Goal: Task Accomplishment & Management: Manage account settings

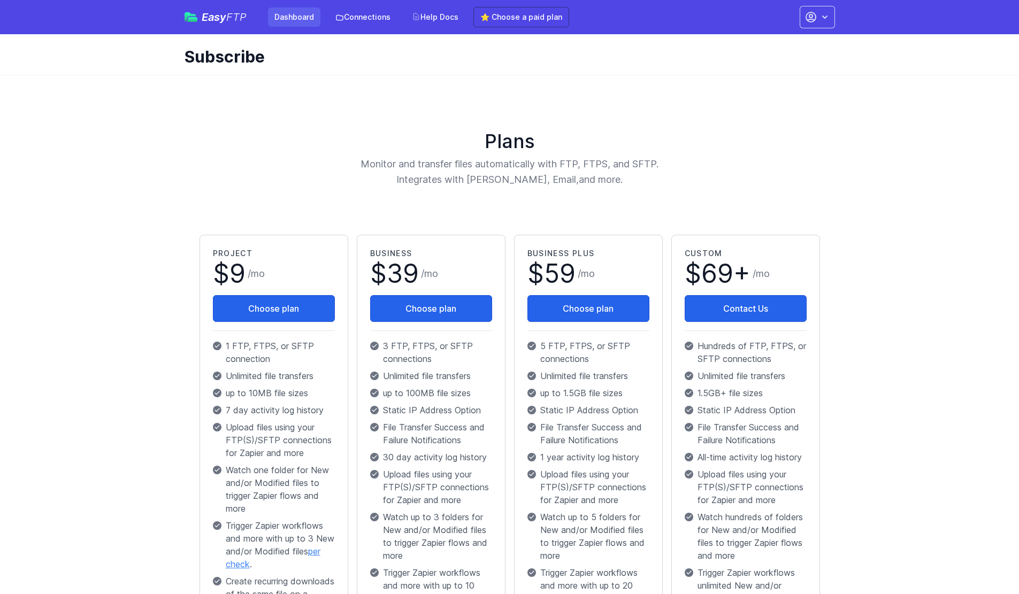
click at [299, 19] on link "Dashboard" at bounding box center [294, 16] width 52 height 19
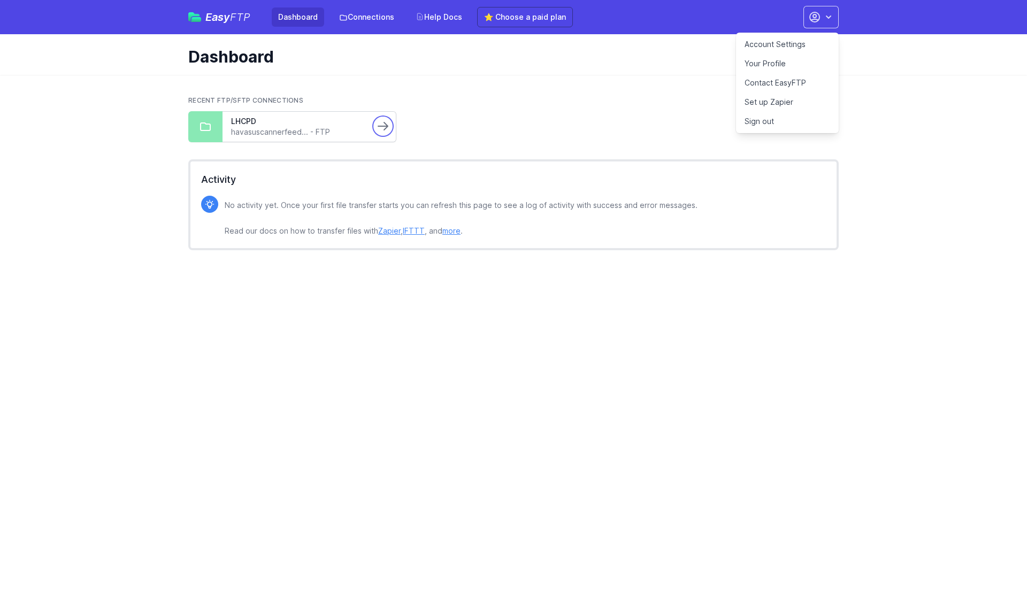
click at [382, 131] on icon at bounding box center [383, 126] width 13 height 13
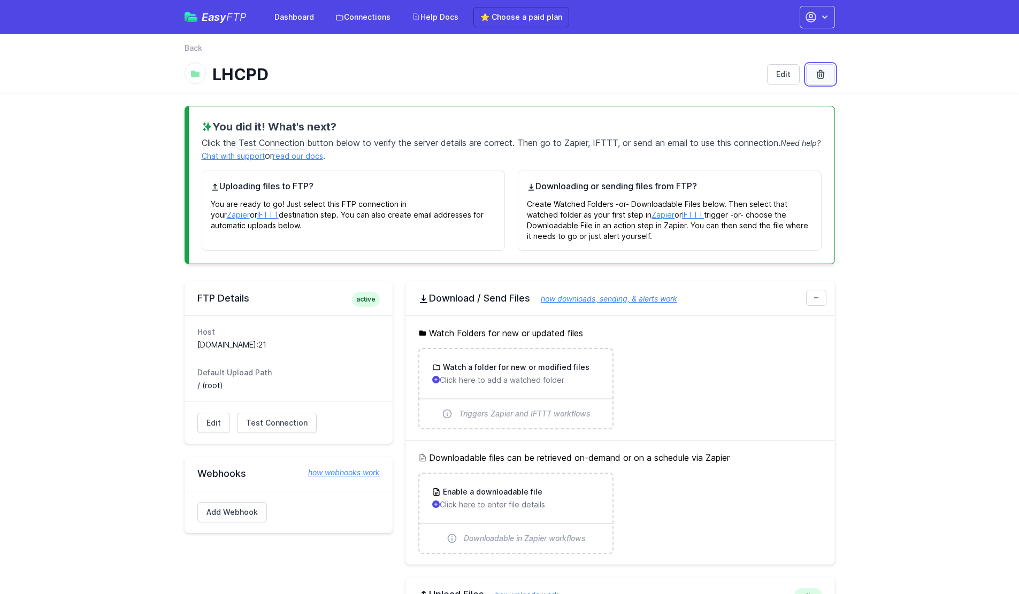
click at [823, 74] on icon at bounding box center [820, 75] width 7 height 8
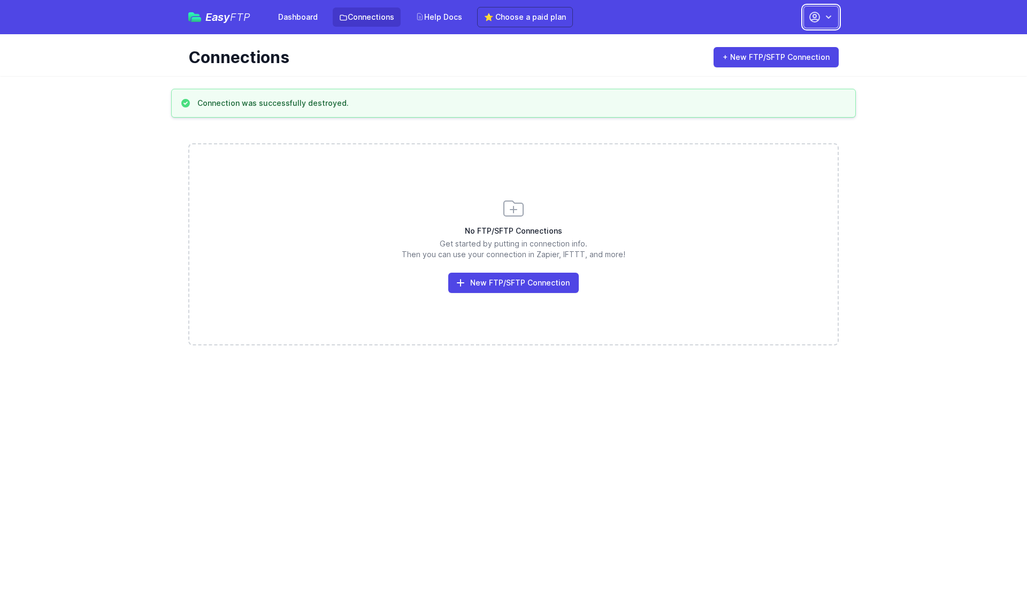
click at [831, 21] on icon "button" at bounding box center [828, 17] width 11 height 11
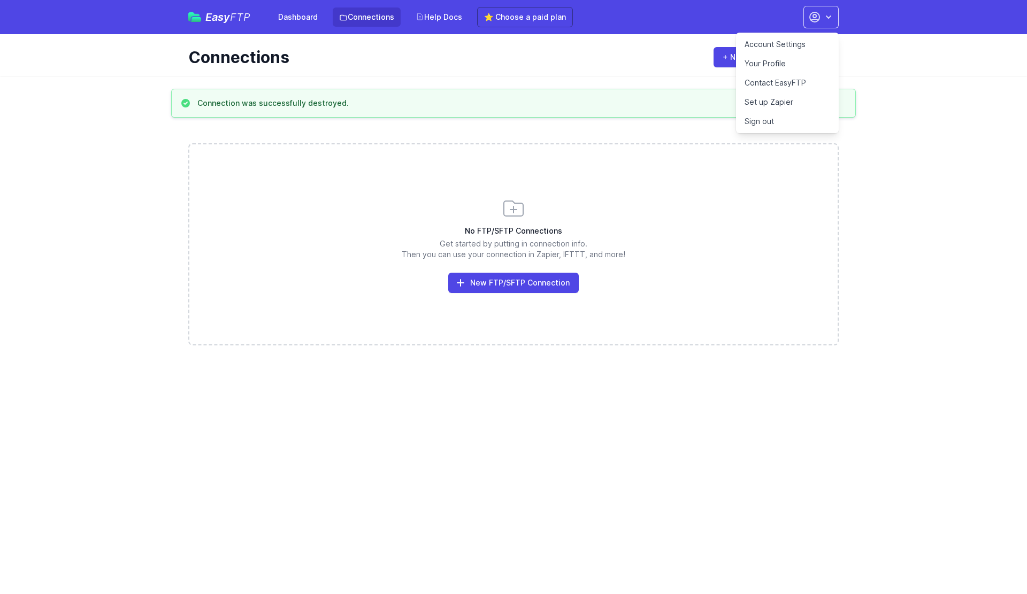
click at [795, 47] on link "Account Settings" at bounding box center [787, 44] width 103 height 19
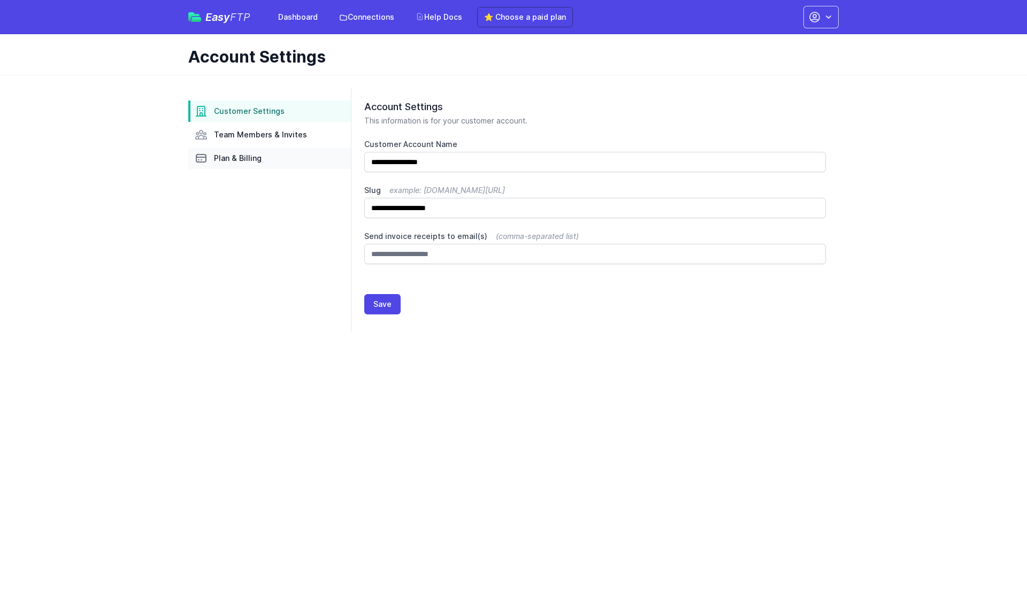
click at [240, 160] on span "Plan & Billing" at bounding box center [238, 158] width 48 height 11
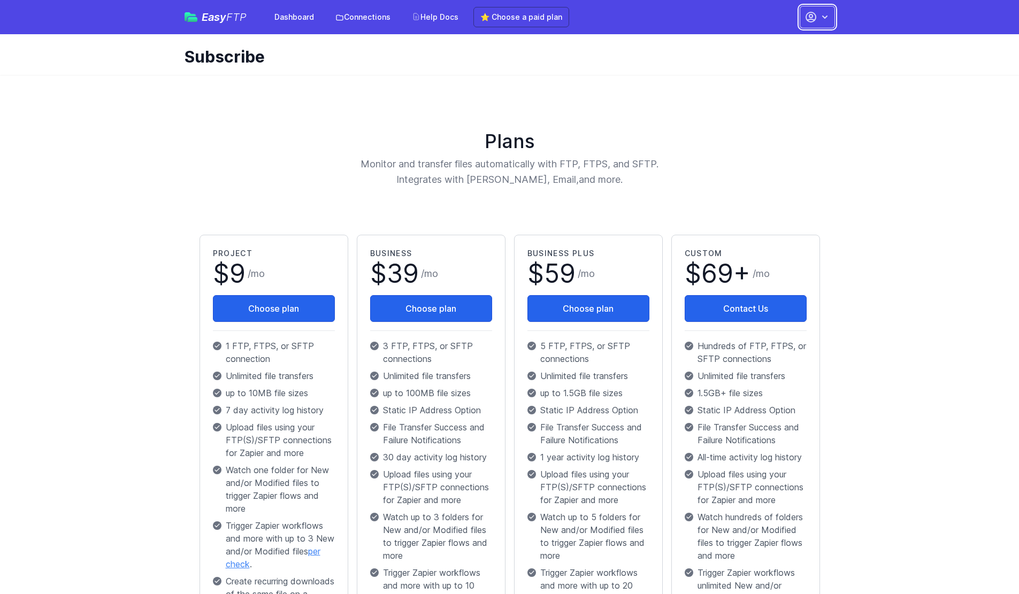
click at [823, 21] on icon "button" at bounding box center [825, 17] width 11 height 11
click at [773, 64] on link "Your Profile" at bounding box center [783, 63] width 103 height 19
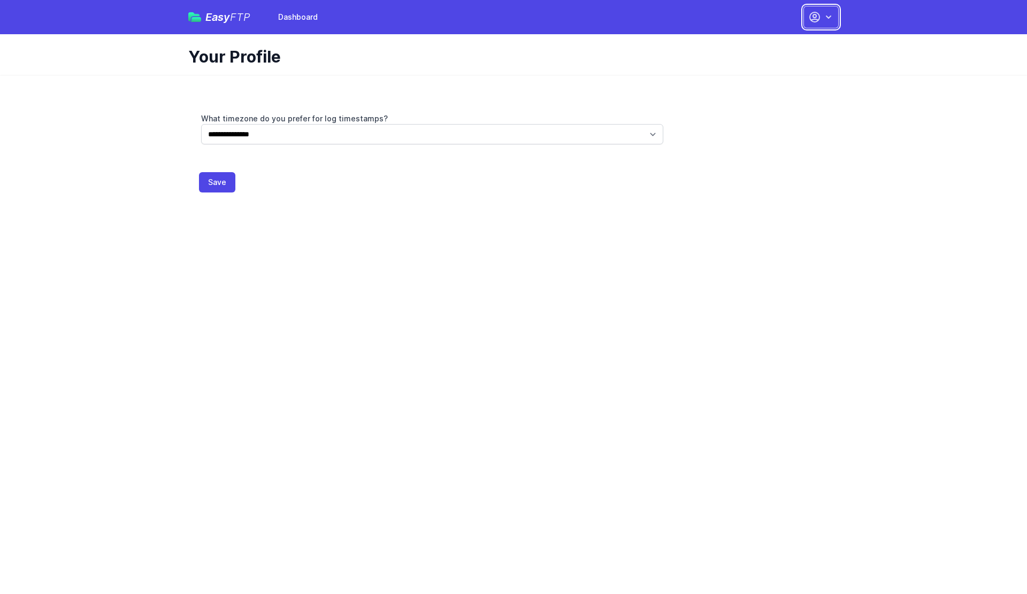
click at [818, 16] on icon "button" at bounding box center [814, 17] width 13 height 13
click at [771, 45] on link "Dashboard" at bounding box center [787, 44] width 103 height 19
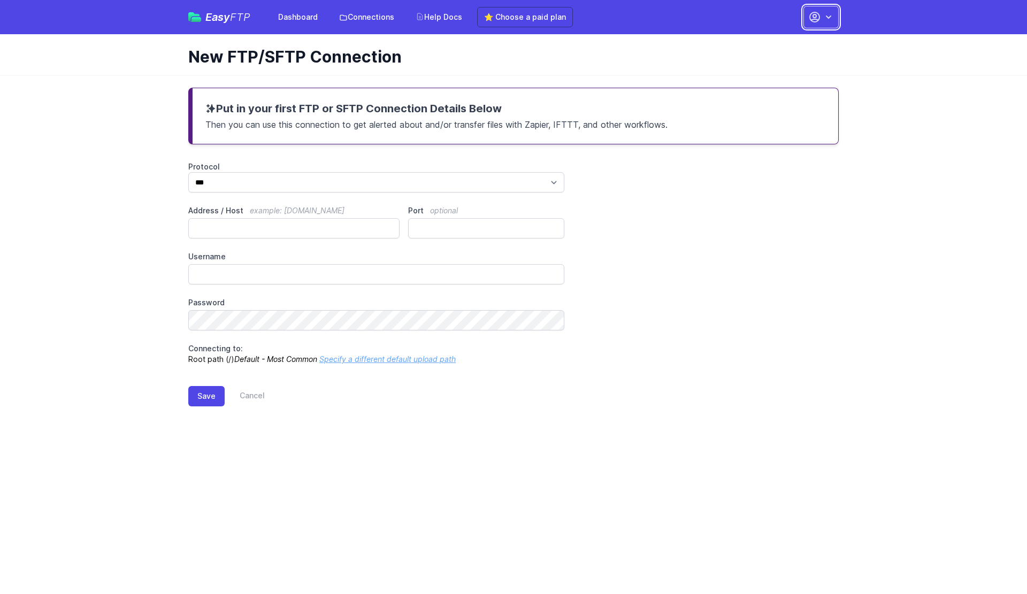
click at [826, 13] on icon "button" at bounding box center [828, 17] width 11 height 11
click at [775, 123] on link "Sign out" at bounding box center [787, 121] width 103 height 19
